Goal: Find specific page/section: Find specific page/section

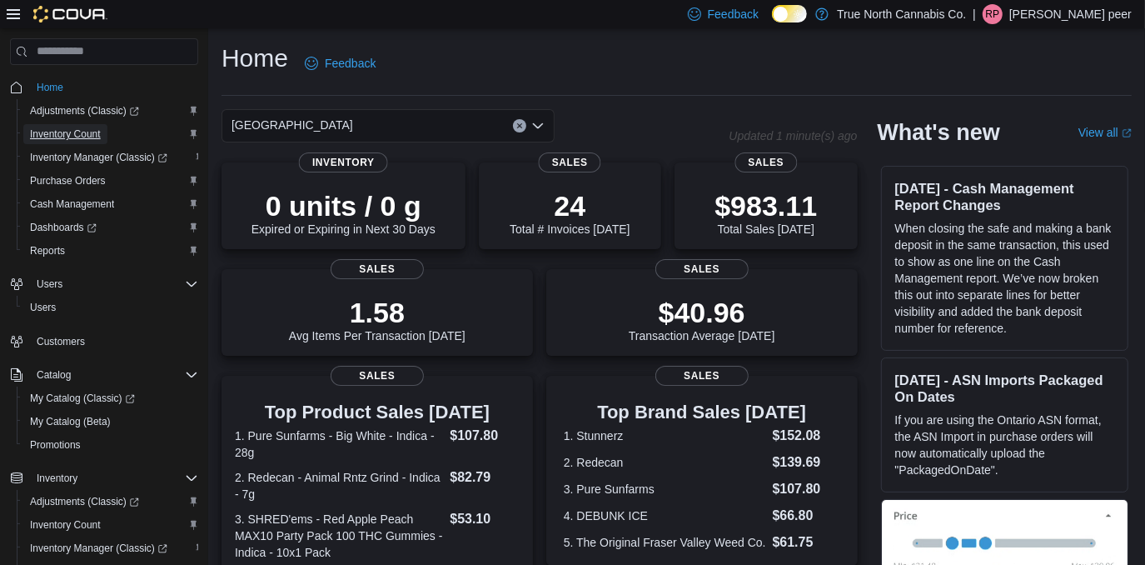
click at [91, 139] on span "Inventory Count" at bounding box center [65, 133] width 71 height 13
